Goal: Transaction & Acquisition: Obtain resource

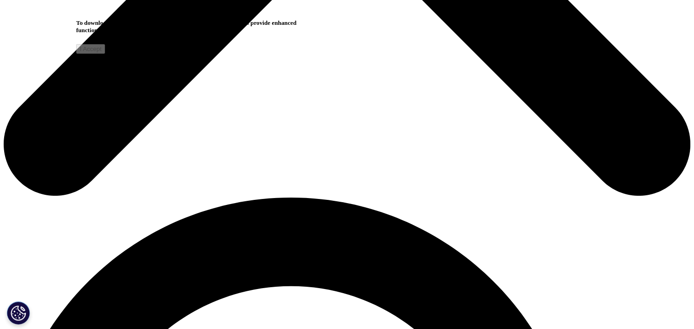
scroll to position [734, 0]
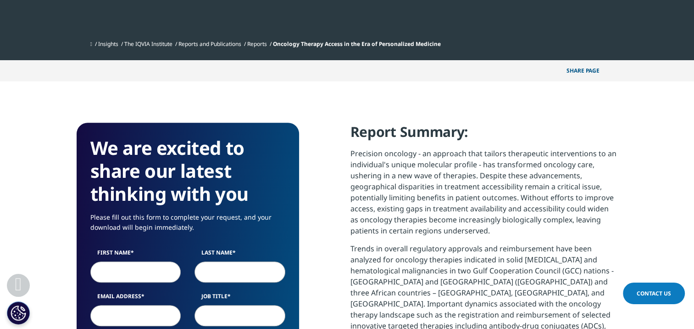
scroll to position [321, 0]
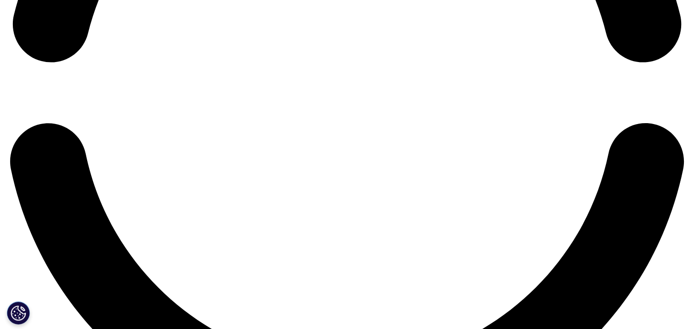
scroll to position [1515, 0]
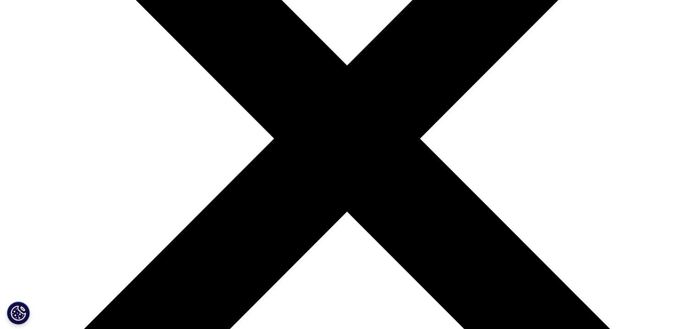
scroll to position [92, 0]
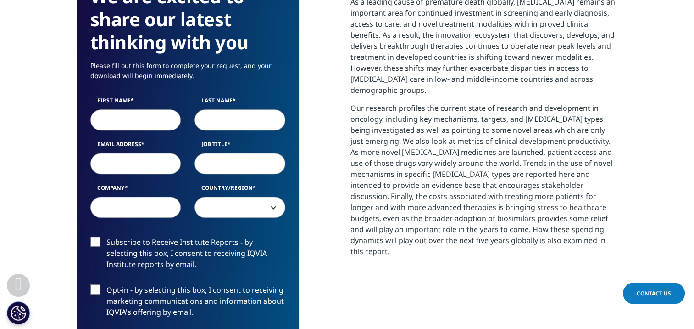
scroll to position [551, 0]
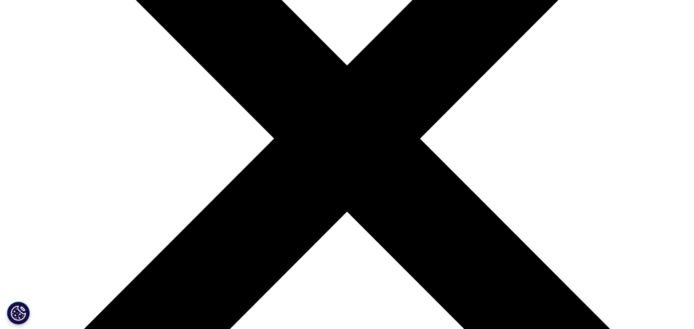
scroll to position [229, 0]
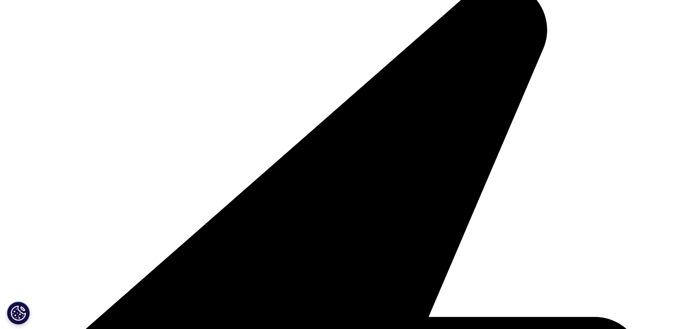
scroll to position [2462, 0]
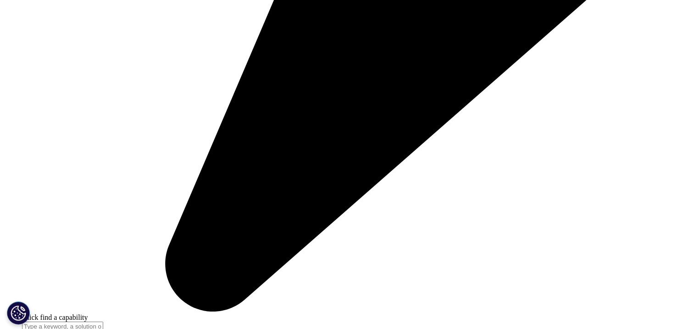
scroll to position [2616, 0]
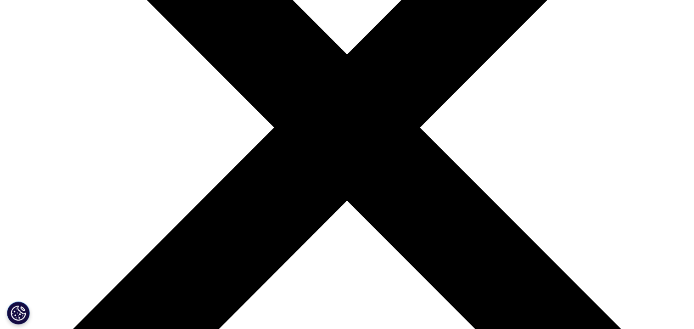
scroll to position [413, 0]
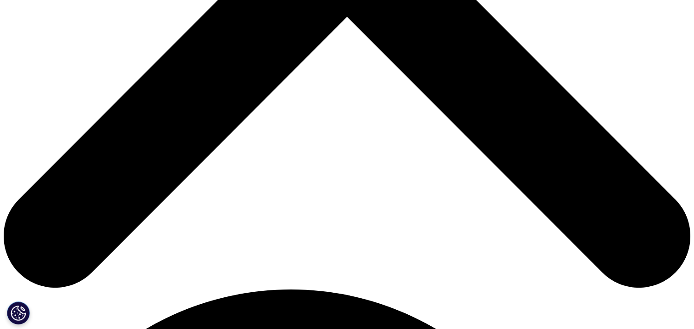
type input "Yuta"
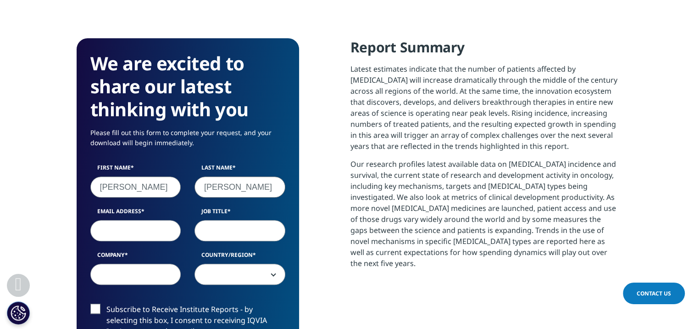
type input "Shibue"
click at [151, 275] on input "Company" at bounding box center [135, 273] width 91 height 21
type input "Sumitomo Pharma"
click at [201, 271] on span at bounding box center [240, 274] width 90 height 21
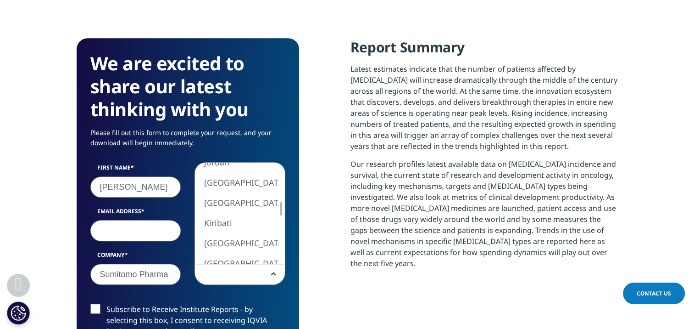
select select "[GEOGRAPHIC_DATA]"
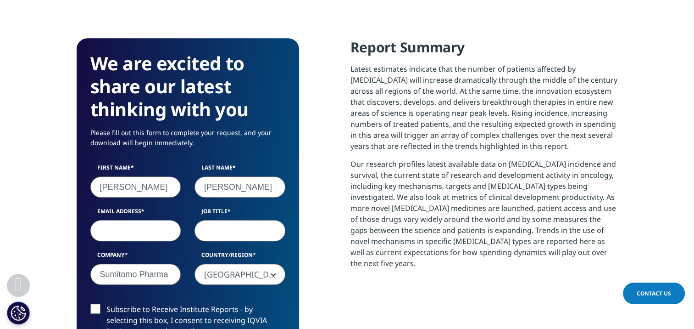
click at [137, 235] on input "Email Address" at bounding box center [135, 230] width 91 height 21
type input "yuta.shibue@sumitomo-pharma.co.jp"
click at [241, 230] on input "Job Title" at bounding box center [240, 230] width 91 height 21
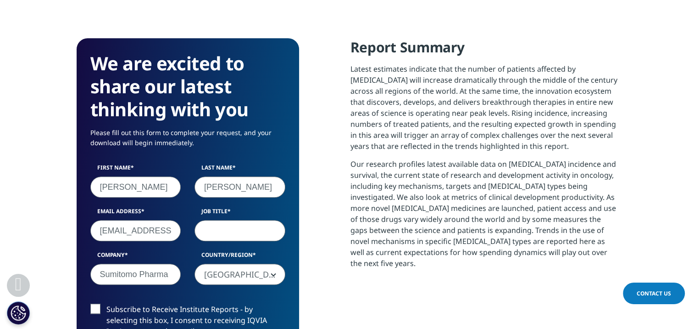
paste input "Senior Director"
type input "Senior Director"
click at [55, 230] on section "We are excited to share our latest thinking with you Please fill out this form …" at bounding box center [347, 292] width 694 height 590
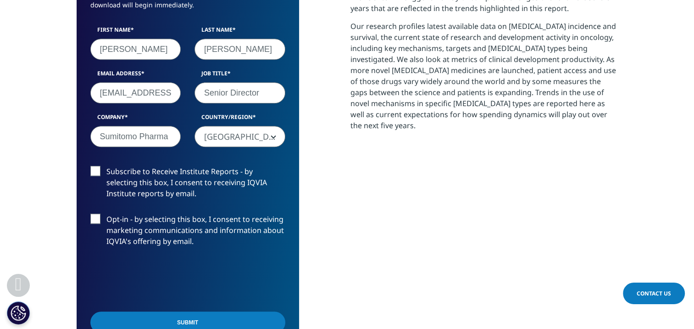
click at [95, 173] on label "Subscribe to Receive Institute Reports - by selecting this box, I consent to re…" at bounding box center [187, 185] width 195 height 38
click at [106, 166] on input "Subscribe to Receive Institute Reports - by selecting this box, I consent to re…" at bounding box center [106, 166] width 0 height 0
click at [95, 218] on label "Opt-in - by selecting this box, I consent to receiving marketing communications…" at bounding box center [187, 232] width 195 height 38
click at [106, 213] on input "Opt-in - by selecting this box, I consent to receiving marketing communications…" at bounding box center [106, 213] width 0 height 0
click at [95, 218] on label "Opt-in - by selecting this box, I consent to receiving marketing communications…" at bounding box center [187, 232] width 195 height 38
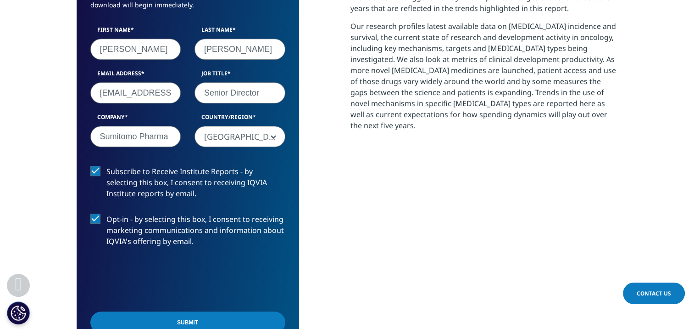
click at [106, 213] on input "Opt-in - by selecting this box, I consent to receiving marketing communications…" at bounding box center [106, 213] width 0 height 0
click at [95, 173] on label "Subscribe to Receive Institute Reports - by selecting this box, I consent to re…" at bounding box center [187, 185] width 195 height 38
click at [106, 166] on input "Subscribe to Receive Institute Reports - by selecting this box, I consent to re…" at bounding box center [106, 166] width 0 height 0
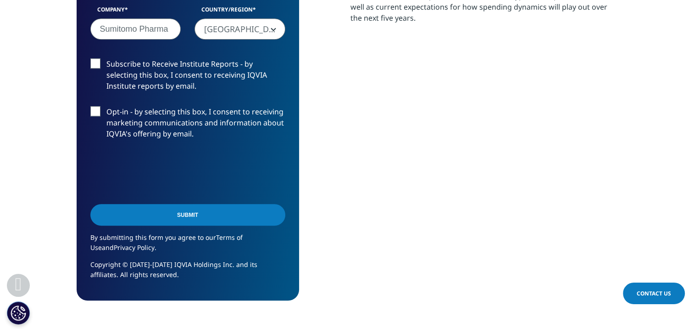
scroll to position [734, 0]
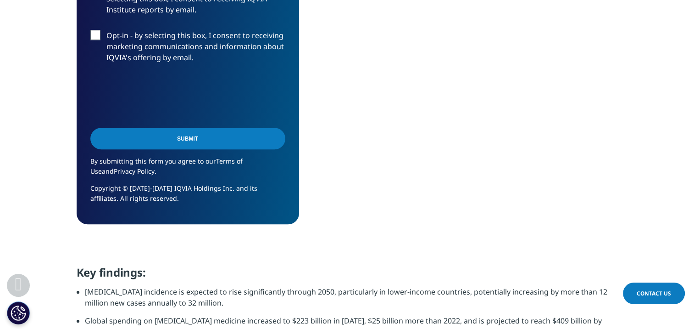
click at [186, 138] on input "Submit" at bounding box center [187, 139] width 195 height 22
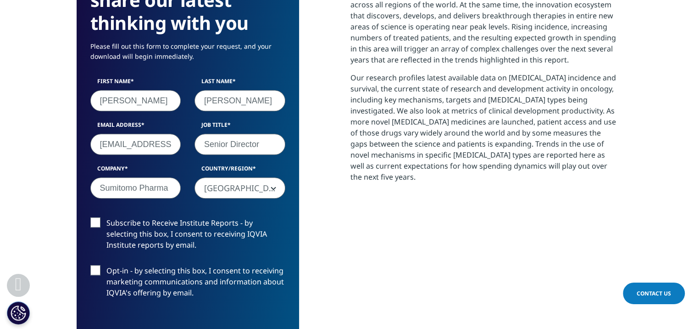
scroll to position [557, 0]
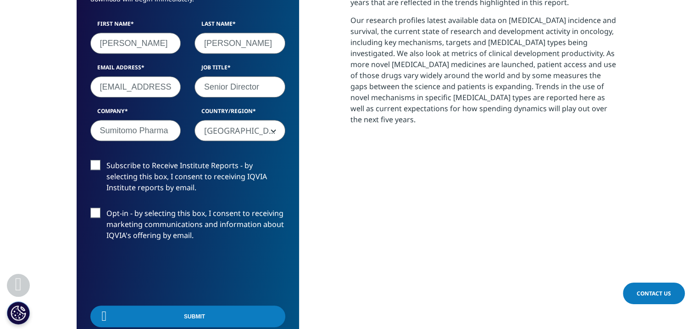
click at [100, 163] on label "Subscribe to Receive Institute Reports - by selecting this box, I consent to re…" at bounding box center [187, 179] width 195 height 38
click at [106, 160] on input "Subscribe to Receive Institute Reports - by selecting this box, I consent to re…" at bounding box center [106, 160] width 0 height 0
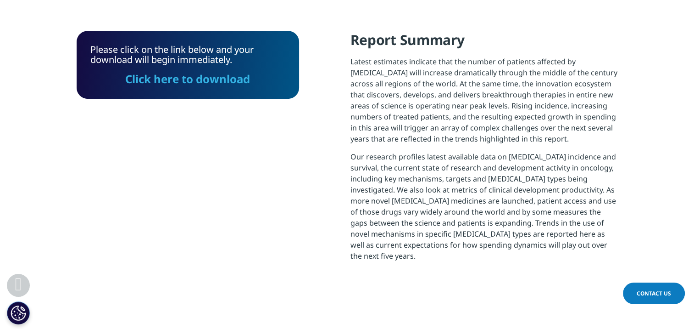
scroll to position [419, 0]
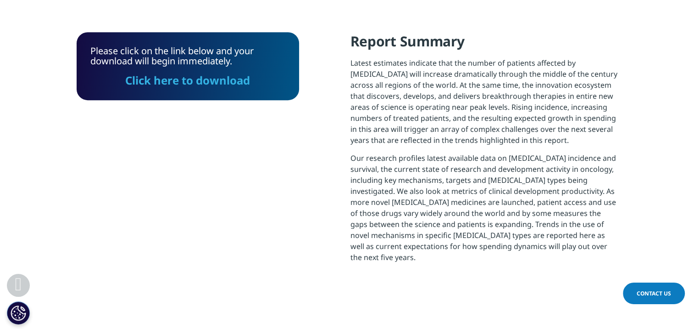
click at [193, 77] on link "Click here to download" at bounding box center [187, 80] width 125 height 15
